Goal: Check status: Check status

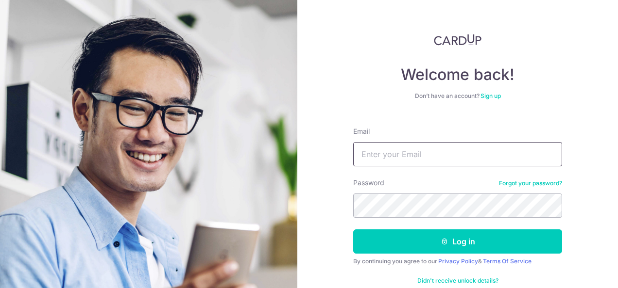
type input "[EMAIL_ADDRESS][DOMAIN_NAME]"
click at [353, 230] on button "Log in" at bounding box center [457, 242] width 209 height 24
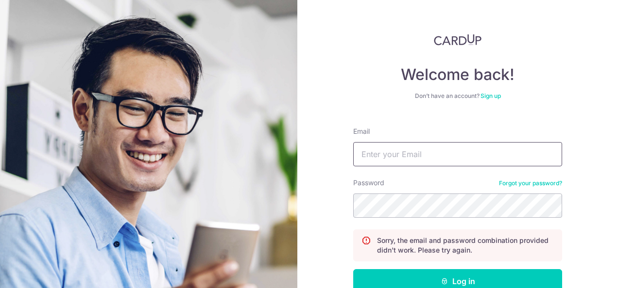
click at [444, 154] on input "Email" at bounding box center [457, 154] width 209 height 24
type input "[EMAIL_ADDRESS][DOMAIN_NAME]"
click at [353, 269] on button "Log in" at bounding box center [457, 281] width 209 height 24
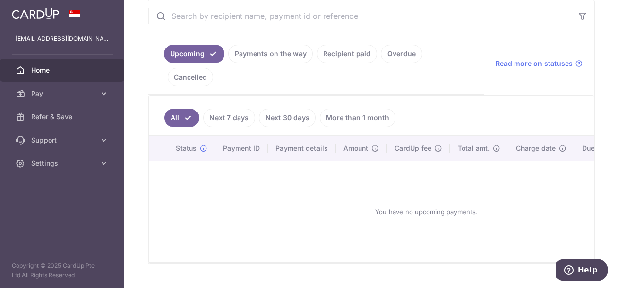
click at [327, 47] on link "Recipient paid" at bounding box center [347, 54] width 60 height 18
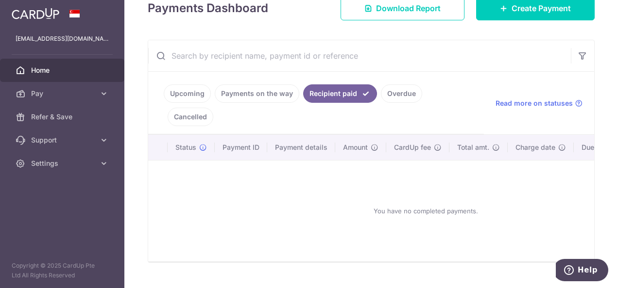
click at [402, 87] on link "Overdue" at bounding box center [401, 93] width 41 height 18
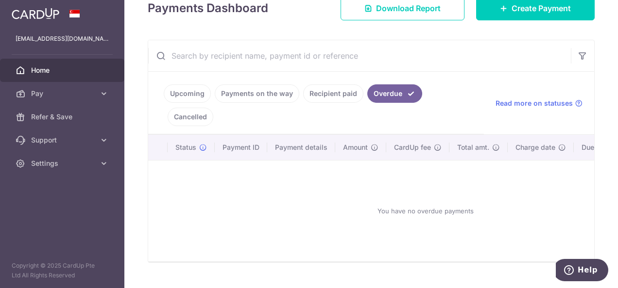
click at [213, 108] on link "Cancelled" at bounding box center [190, 117] width 46 height 18
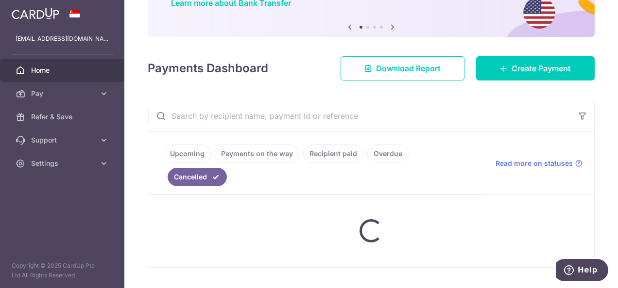
scroll to position [82, 0]
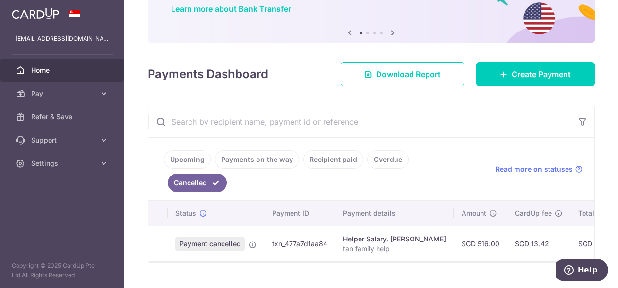
click at [255, 157] on link "Payments on the way" at bounding box center [257, 159] width 84 height 18
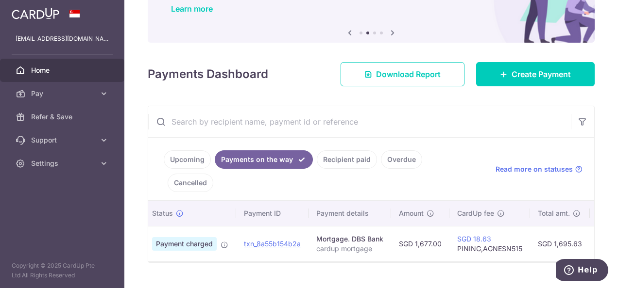
scroll to position [0, 0]
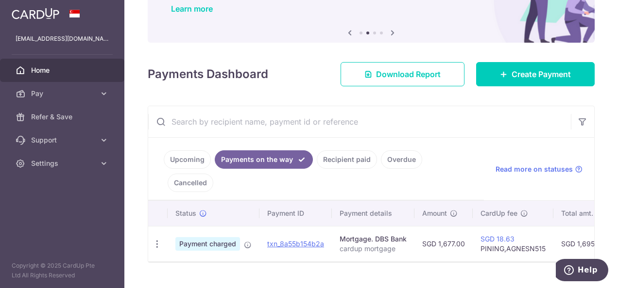
click at [186, 160] on link "Upcoming" at bounding box center [187, 159] width 47 height 18
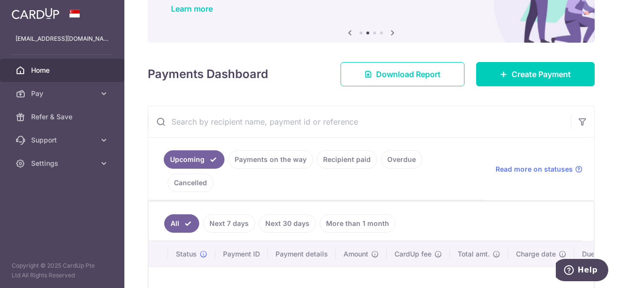
click at [256, 159] on link "Payments on the way" at bounding box center [270, 159] width 84 height 18
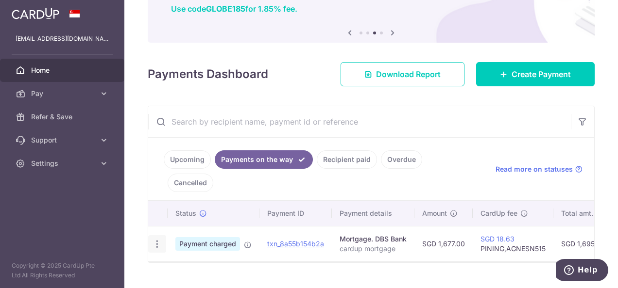
click at [153, 239] on icon "button" at bounding box center [157, 244] width 10 height 10
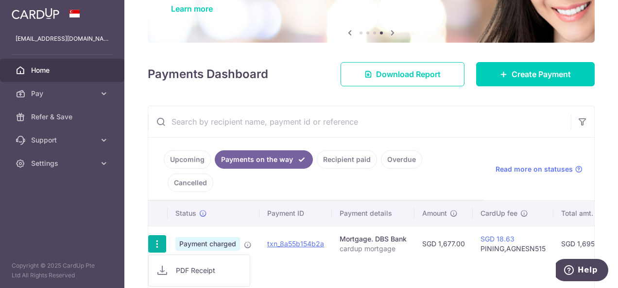
click at [179, 159] on link "Upcoming" at bounding box center [187, 159] width 47 height 18
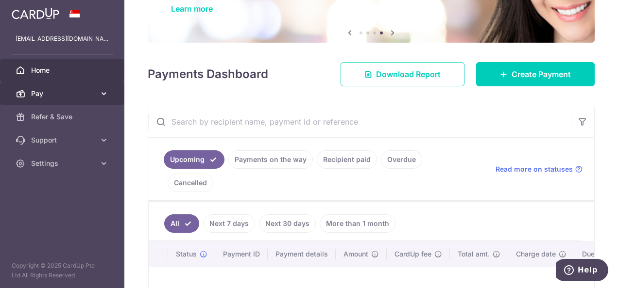
click at [90, 93] on span "Pay" at bounding box center [63, 94] width 64 height 10
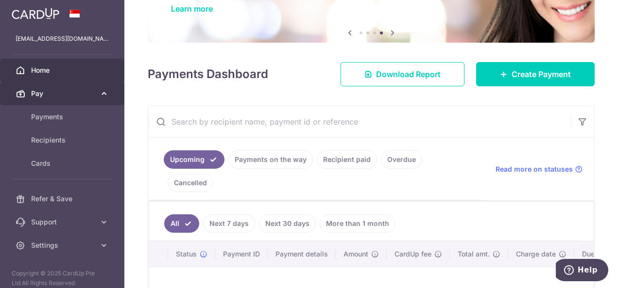
click at [88, 93] on span "Pay" at bounding box center [63, 94] width 64 height 10
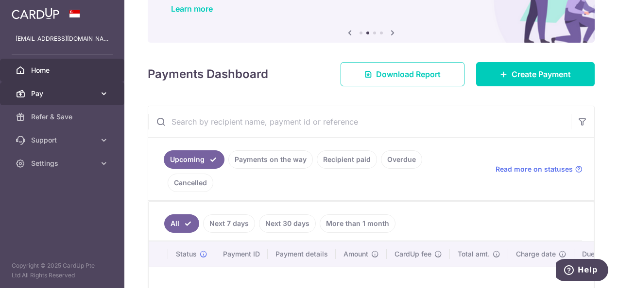
click at [90, 94] on span "Pay" at bounding box center [63, 94] width 64 height 10
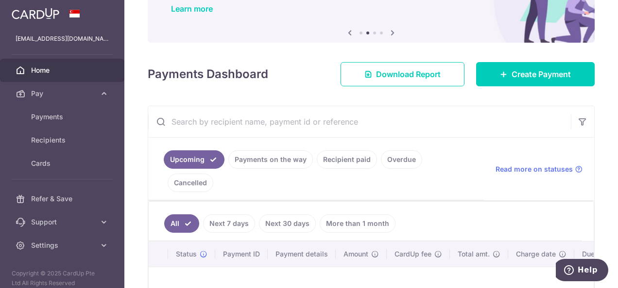
click at [92, 68] on span "Home" at bounding box center [63, 71] width 64 height 10
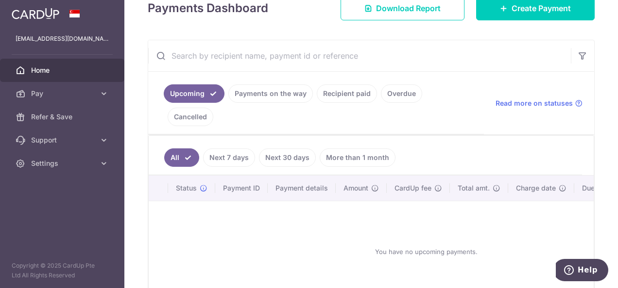
scroll to position [139, 0]
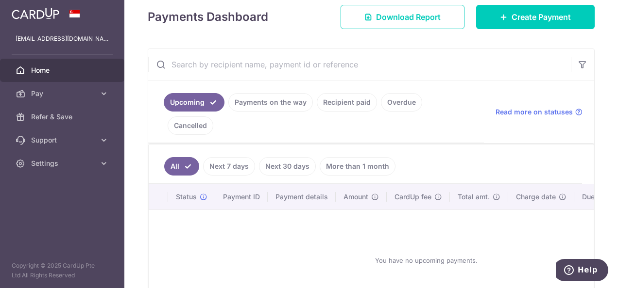
click at [265, 102] on link "Payments on the way" at bounding box center [270, 102] width 84 height 18
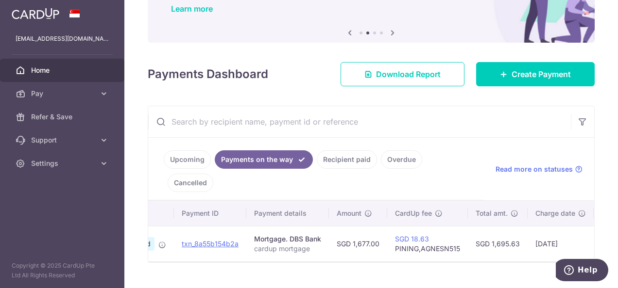
scroll to position [0, 0]
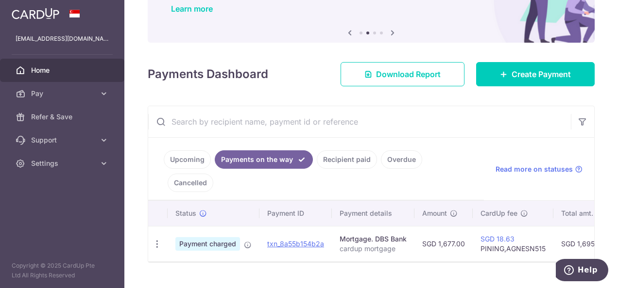
click at [343, 162] on link "Recipient paid" at bounding box center [347, 159] width 60 height 18
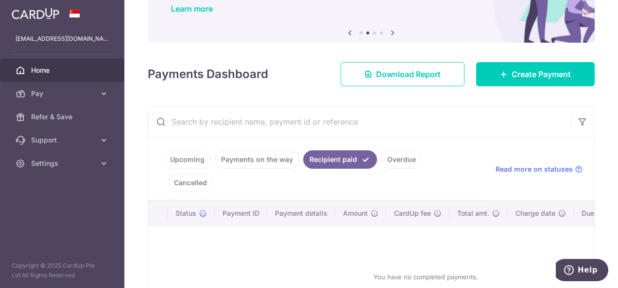
click at [265, 157] on link "Payments on the way" at bounding box center [257, 159] width 84 height 18
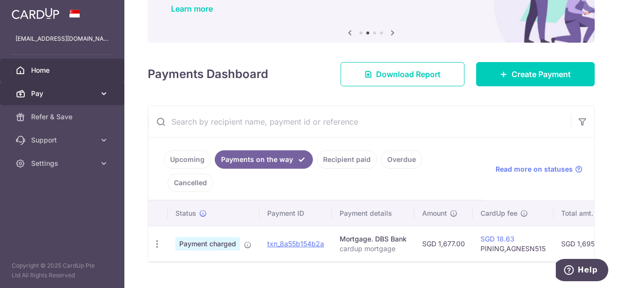
click at [69, 94] on span "Pay" at bounding box center [63, 94] width 64 height 10
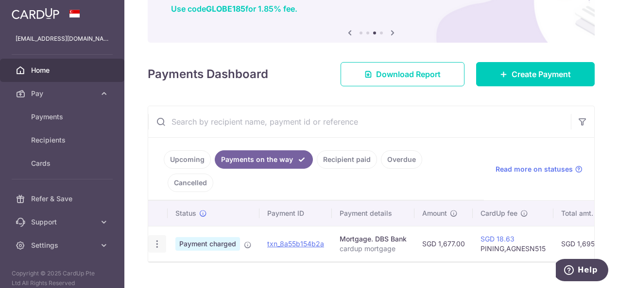
click at [158, 239] on icon "button" at bounding box center [157, 244] width 10 height 10
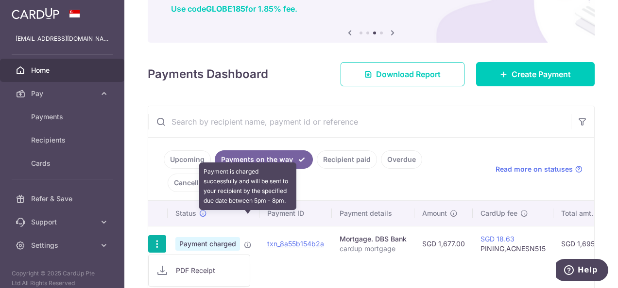
click at [248, 241] on icon at bounding box center [248, 245] width 8 height 8
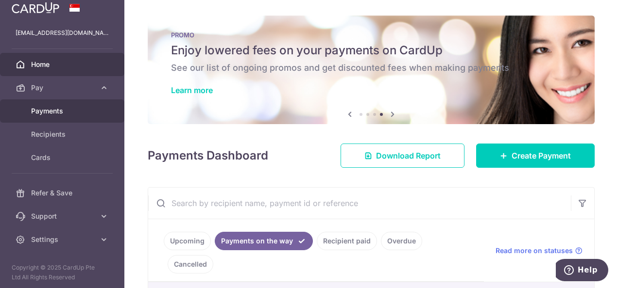
scroll to position [7, 0]
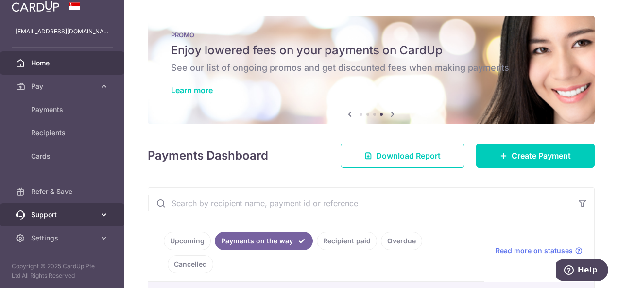
click at [60, 215] on span "Support" at bounding box center [63, 215] width 64 height 10
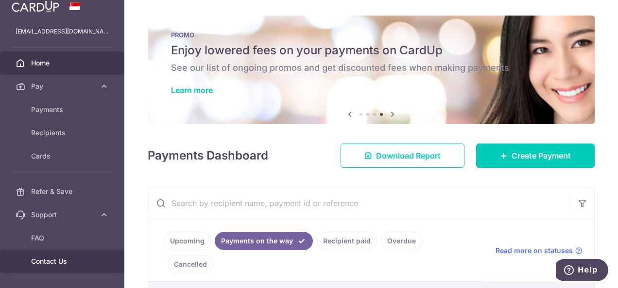
click at [64, 254] on link "Contact Us" at bounding box center [62, 261] width 124 height 23
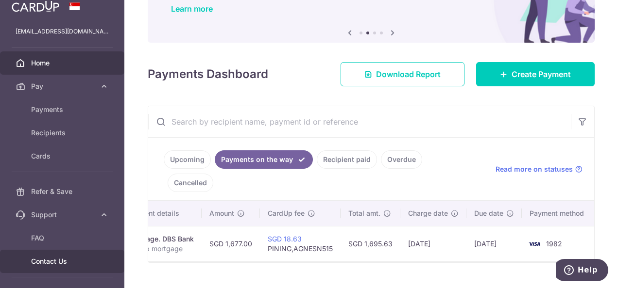
scroll to position [0, 0]
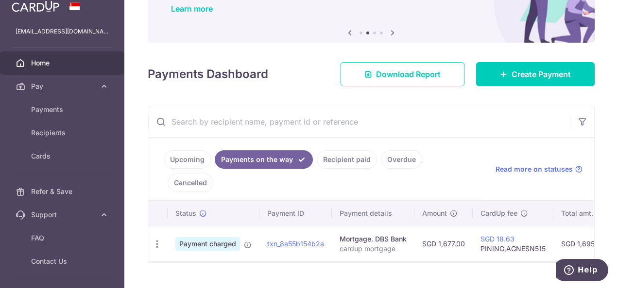
click at [353, 160] on link "Recipient paid" at bounding box center [347, 159] width 60 height 18
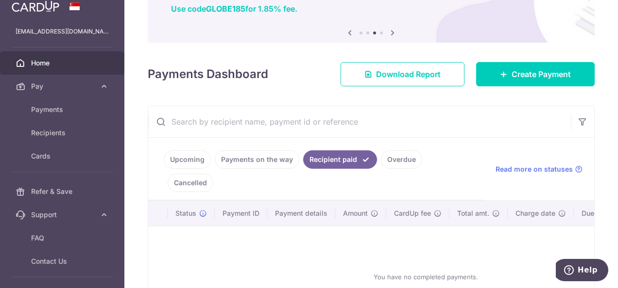
click at [254, 156] on link "Payments on the way" at bounding box center [257, 159] width 84 height 18
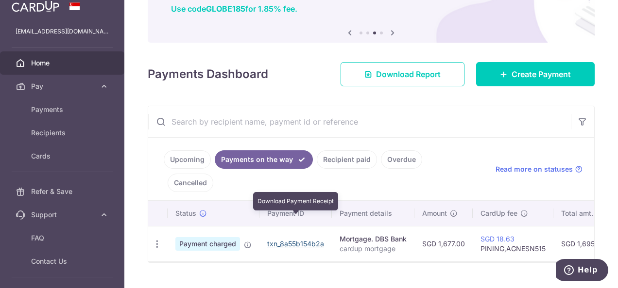
click at [302, 240] on link "txn_8a55b154b2a" at bounding box center [295, 244] width 57 height 8
